Goal: Task Accomplishment & Management: Manage account settings

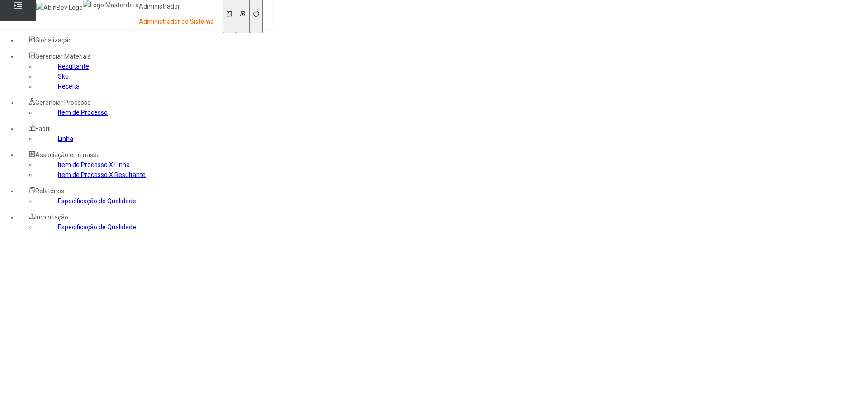
click at [111, 45] on div "Globalização" at bounding box center [100, 40] width 164 height 10
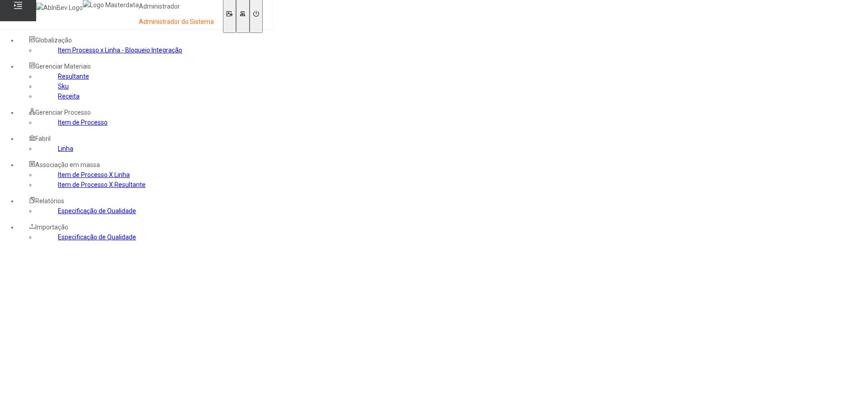
click at [245, 16] on icon at bounding box center [243, 14] width 6 height 6
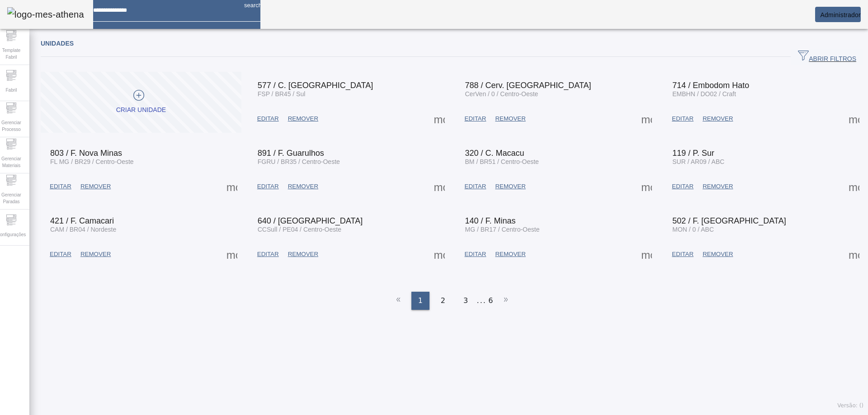
click at [155, 14] on input at bounding box center [165, 7] width 144 height 14
type input "*"
type input "***"
click at [18, 134] on span "Gerenciar Processo" at bounding box center [11, 126] width 27 height 19
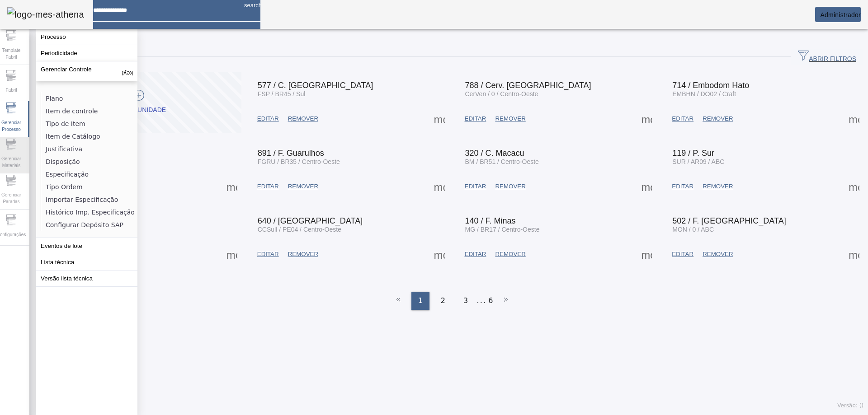
click at [14, 142] on icon at bounding box center [11, 140] width 10 height 3
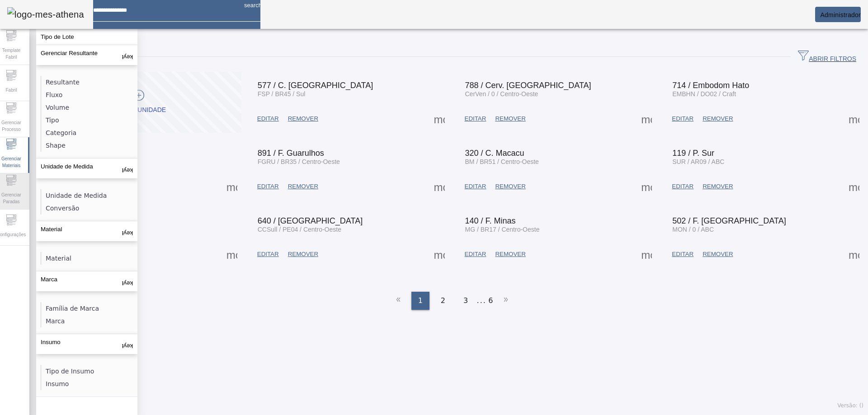
click at [8, 187] on div "Gerenciar Paradas" at bounding box center [11, 192] width 36 height 36
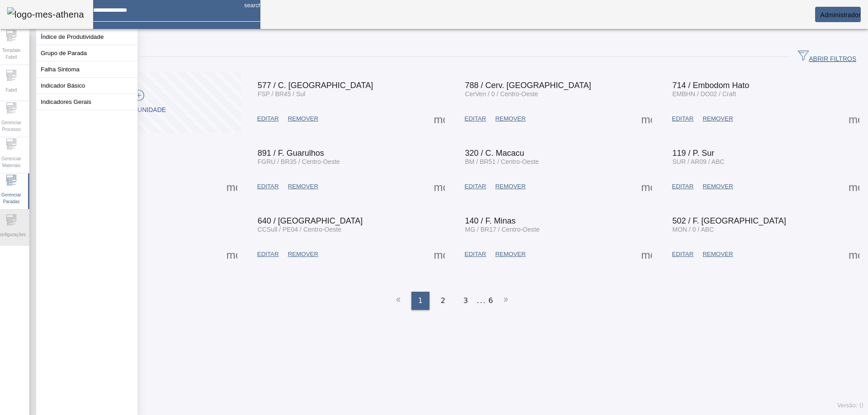
click at [17, 222] on icon at bounding box center [11, 220] width 11 height 11
click at [20, 53] on span "Template Fabril" at bounding box center [11, 53] width 27 height 19
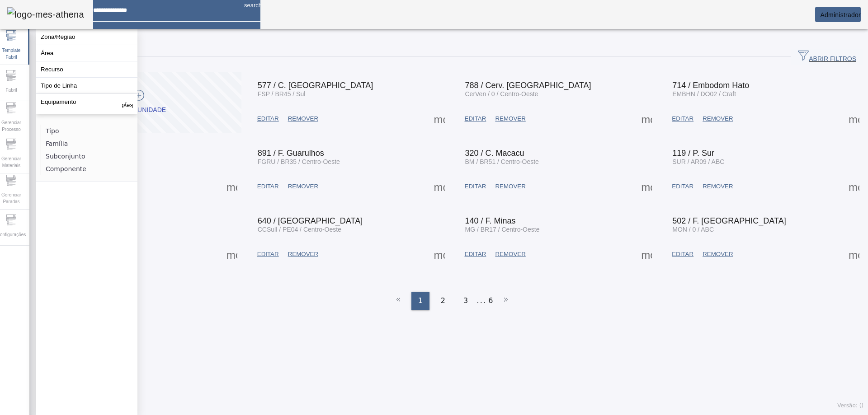
click at [815, 13] on mat-card "Administrador" at bounding box center [838, 14] width 46 height 15
click at [829, 11] on mat-card "Administrador" at bounding box center [838, 14] width 46 height 15
click at [831, 17] on span "Administrador" at bounding box center [840, 14] width 41 height 7
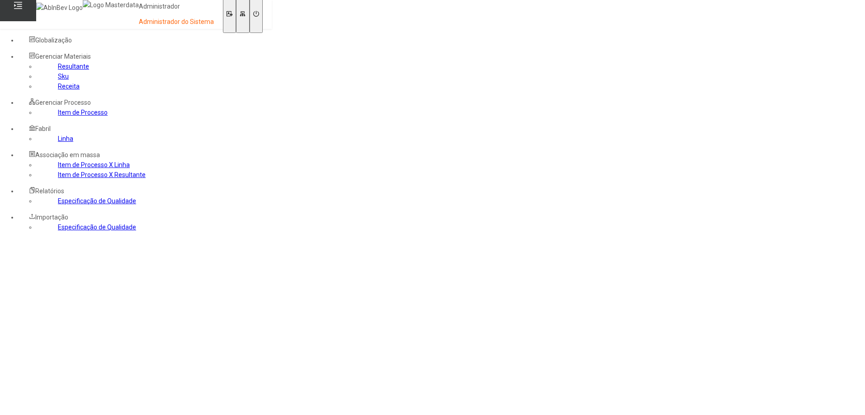
click at [58, 142] on link "Linha" at bounding box center [65, 138] width 15 height 7
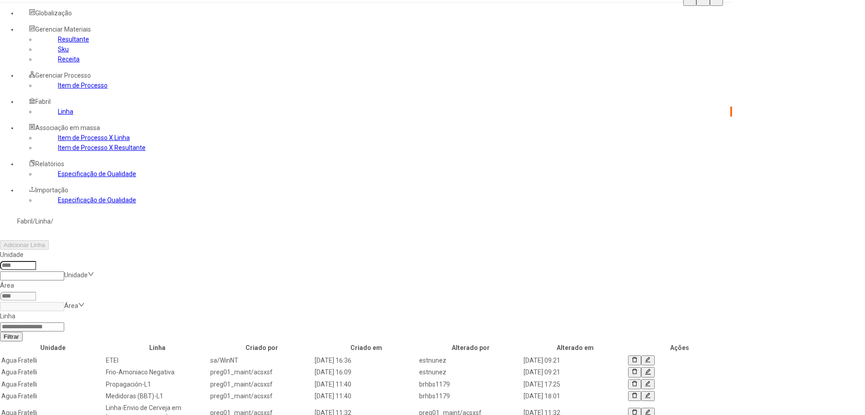
scroll to position [48, 0]
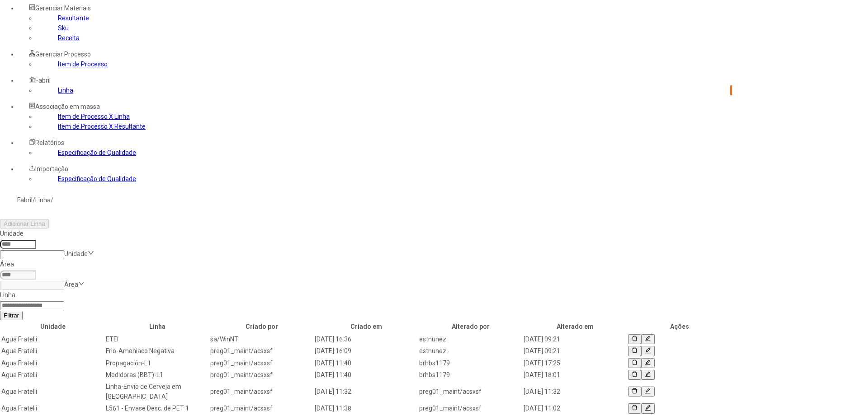
click at [67, 183] on link "Especificação de Qualidade" at bounding box center [97, 178] width 78 height 7
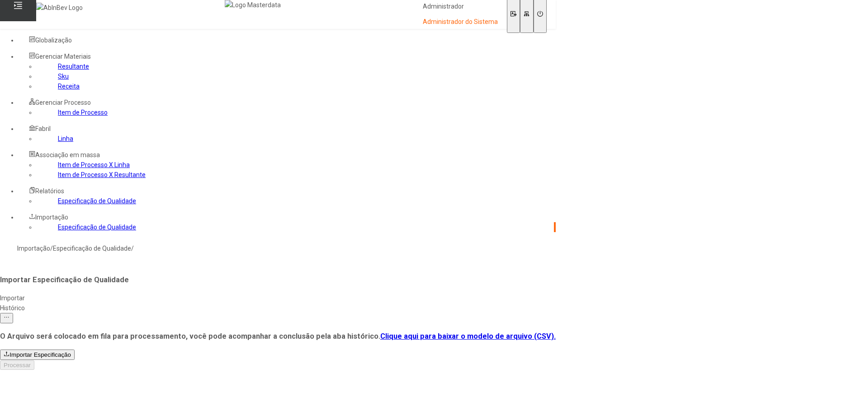
scroll to position [29, 0]
click at [58, 205] on link "Especificação de Qualidade" at bounding box center [97, 201] width 78 height 7
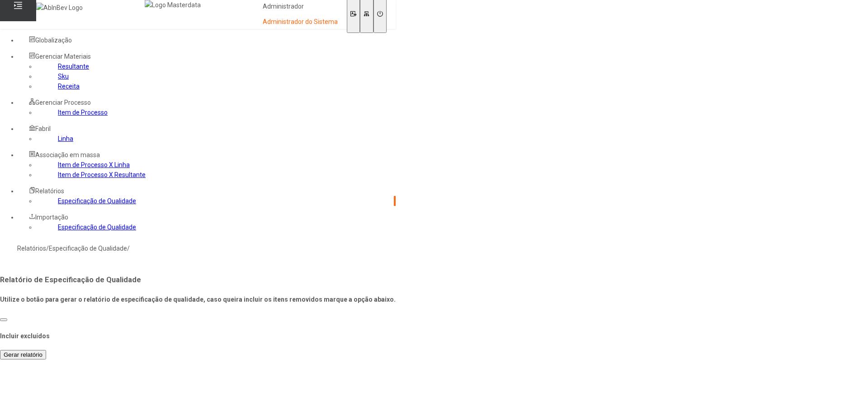
click at [64, 179] on link "Item de Processo X Resultante" at bounding box center [102, 174] width 88 height 7
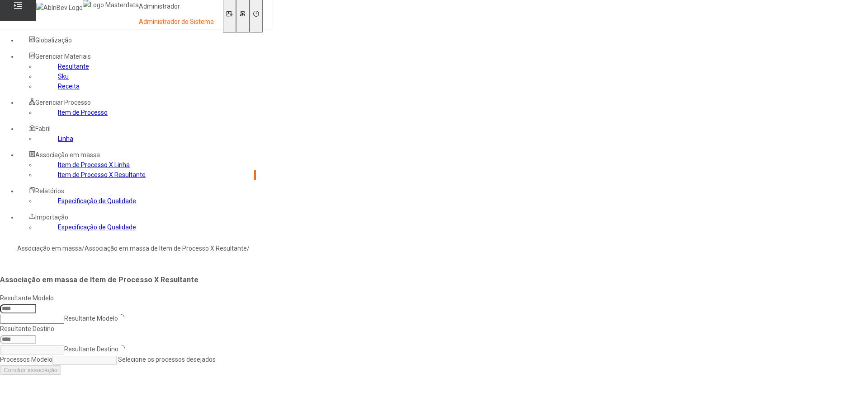
click at [71, 169] on link "Item de Processo X Linha" at bounding box center [94, 164] width 72 height 7
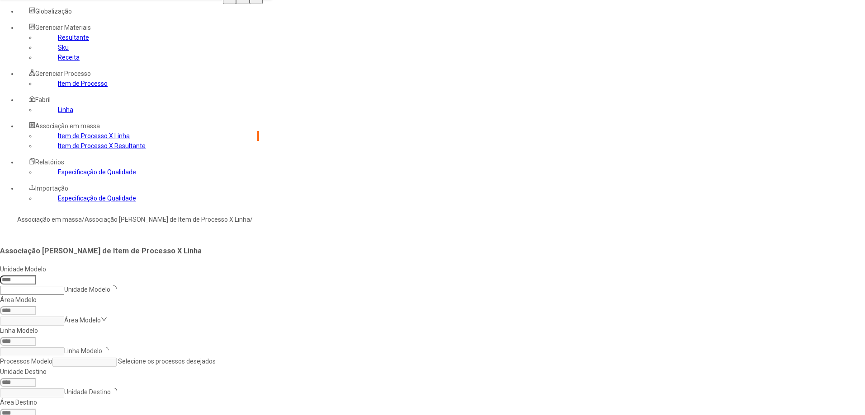
click at [58, 113] on link "Linha" at bounding box center [65, 109] width 15 height 7
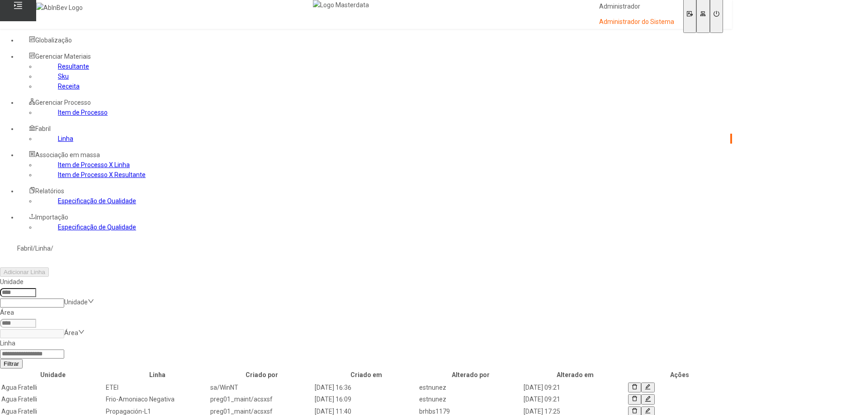
click at [651, 384] on icon at bounding box center [648, 387] width 6 height 6
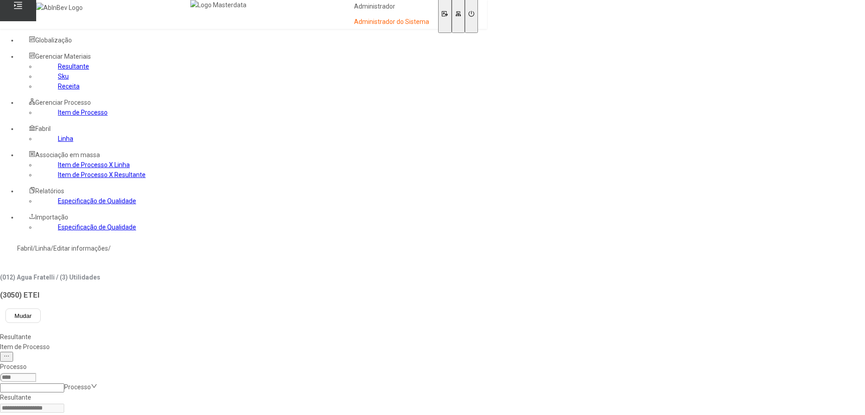
click at [212, 342] on div "Item de Processo" at bounding box center [243, 347] width 487 height 10
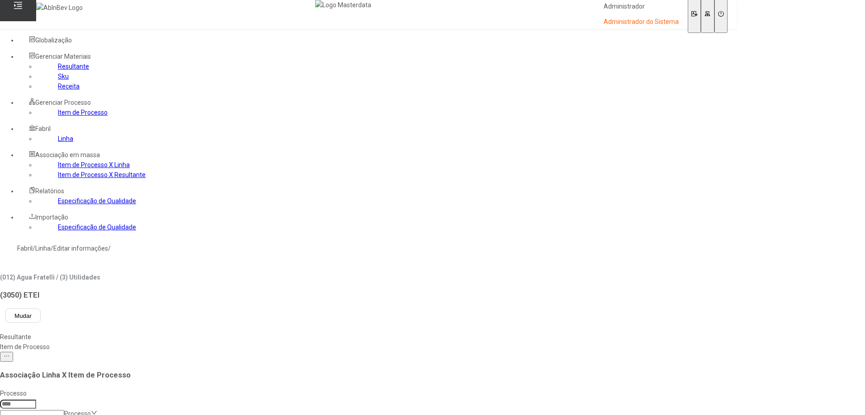
click at [155, 332] on div "Resultante" at bounding box center [368, 337] width 736 height 10
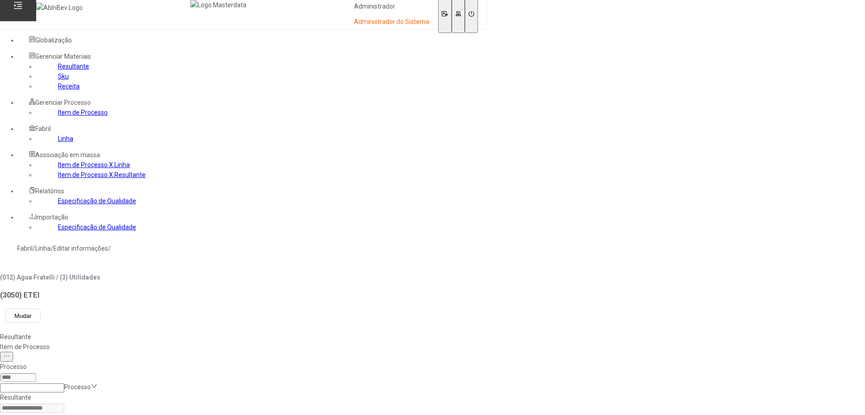
click at [58, 70] on link "Resultante" at bounding box center [73, 66] width 31 height 7
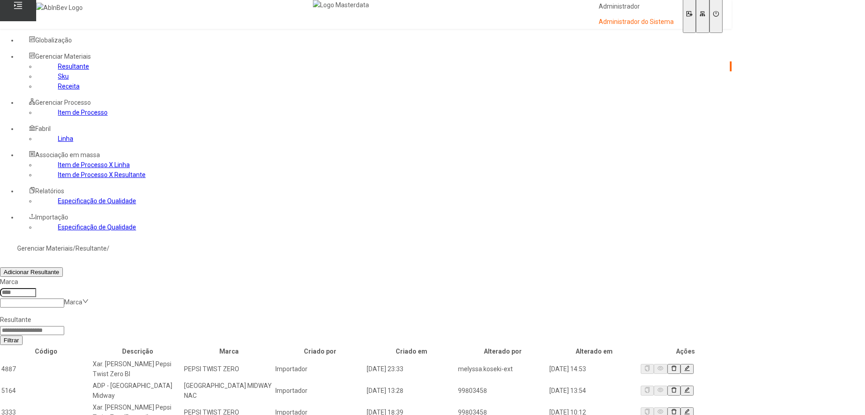
click at [690, 366] on icon at bounding box center [687, 369] width 6 height 7
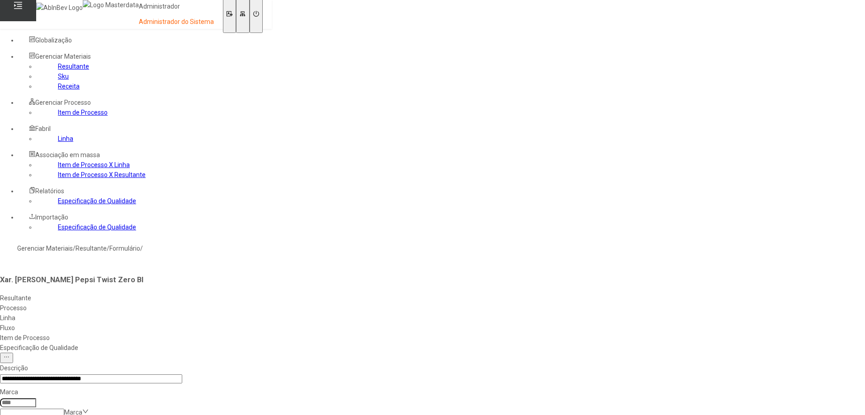
click at [182, 303] on div "Processo" at bounding box center [91, 308] width 182 height 10
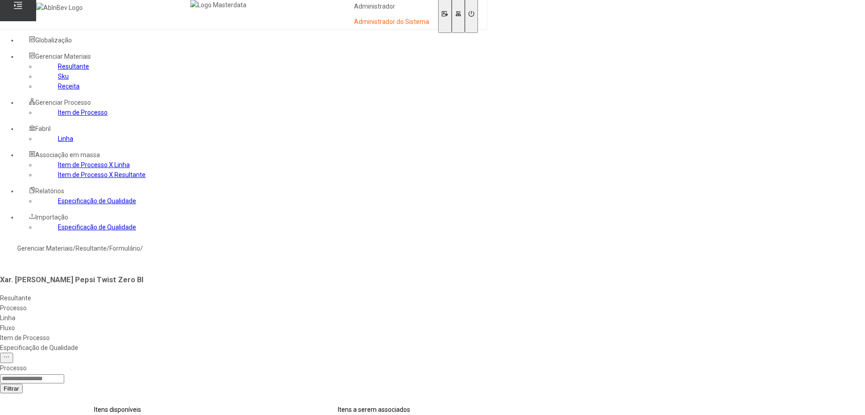
select select
click at [267, 323] on div "Fluxo" at bounding box center [243, 328] width 487 height 10
select select
click at [296, 333] on div "Item de Processo" at bounding box center [243, 338] width 487 height 10
click at [162, 293] on div "Resultante" at bounding box center [243, 298] width 487 height 10
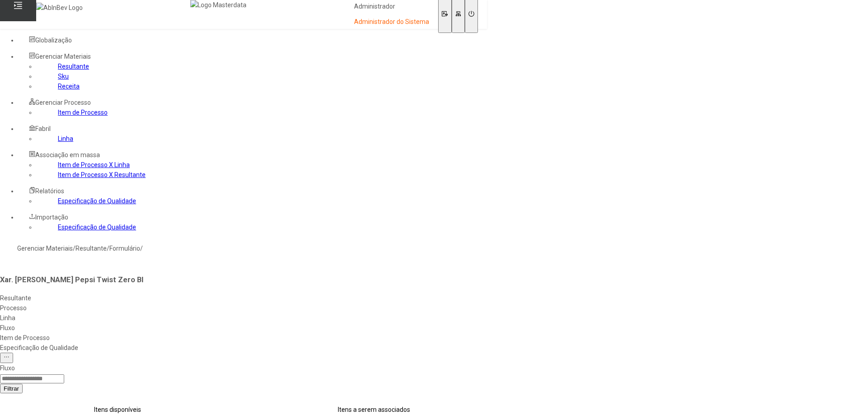
click at [58, 90] on link "Receita" at bounding box center [69, 86] width 22 height 7
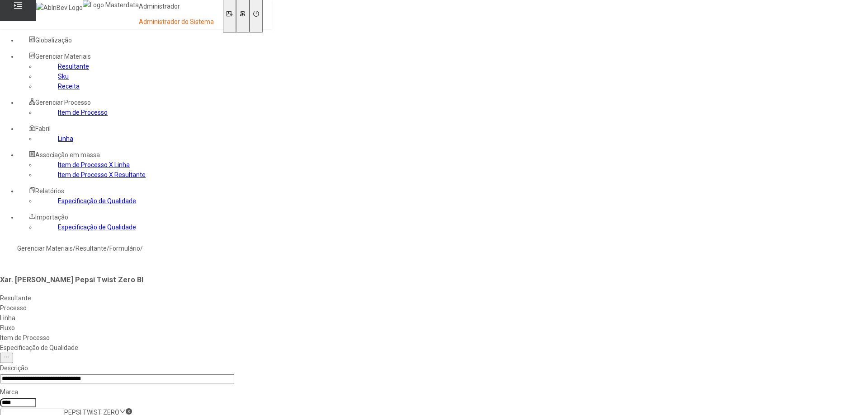
type input "*"
type input "**"
type input "***"
type input "********"
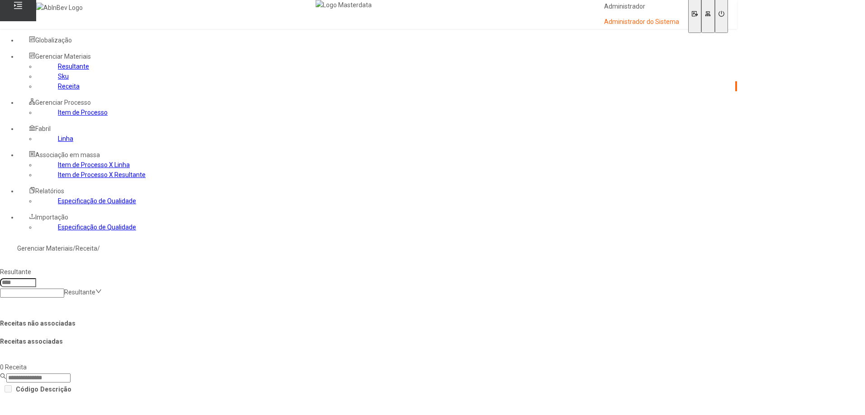
click at [108, 41] on div "Globalização" at bounding box center [377, 40] width 719 height 10
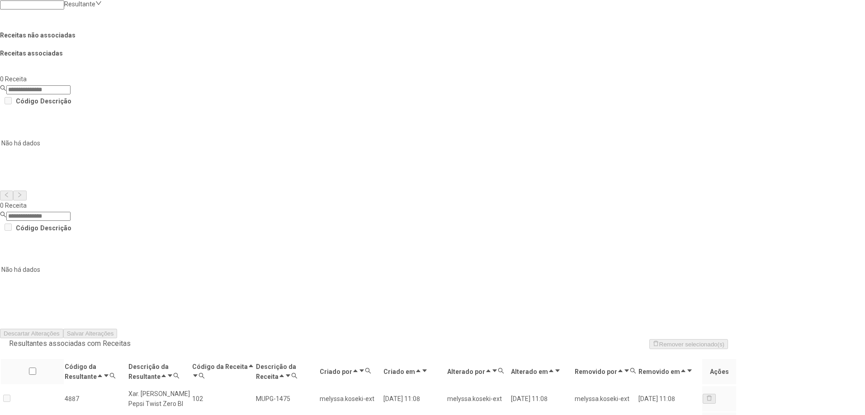
scroll to position [320, 0]
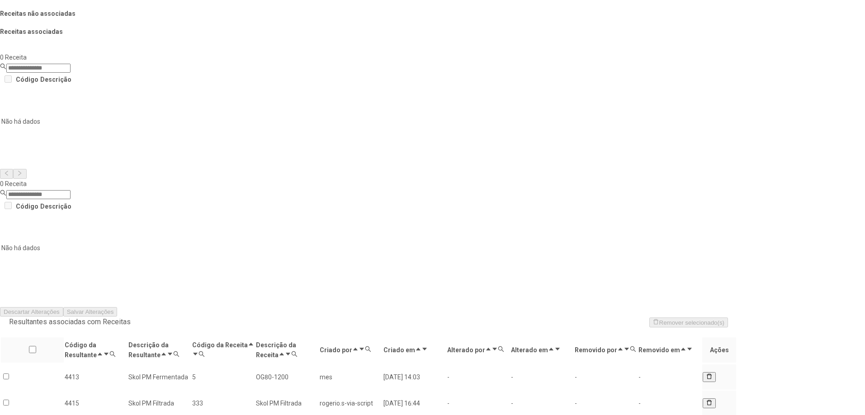
scroll to position [205, 0]
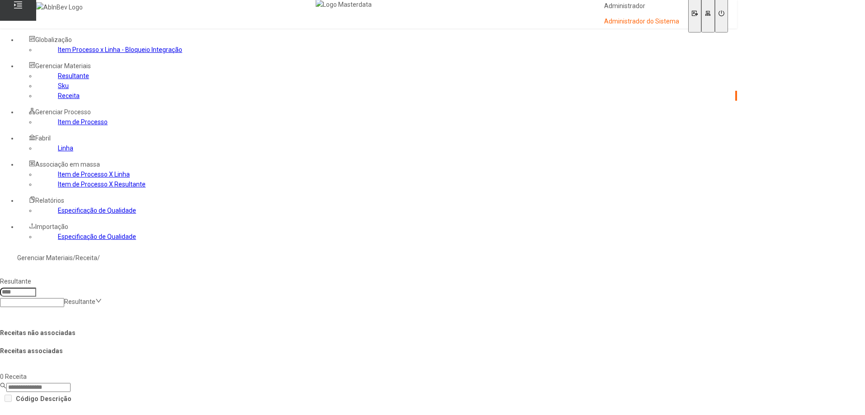
scroll to position [0, 0]
